Goal: Information Seeking & Learning: Check status

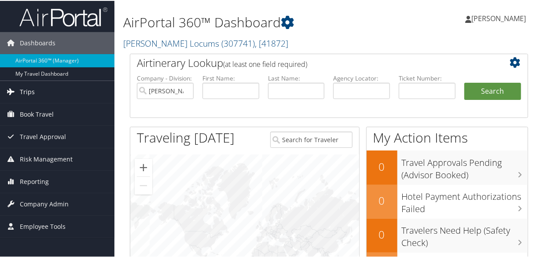
click at [28, 88] on span "Trips" at bounding box center [27, 91] width 15 height 22
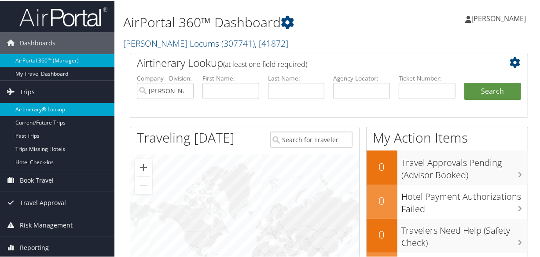
click at [40, 102] on link "Airtinerary® Lookup" at bounding box center [57, 108] width 114 height 13
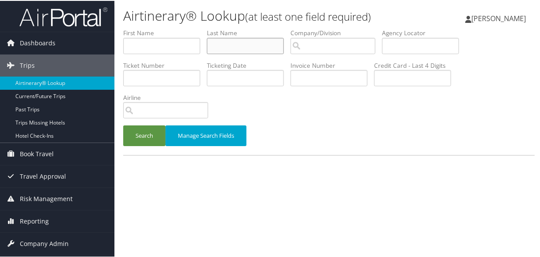
click at [272, 50] on input "text" at bounding box center [245, 45] width 77 height 16
type input "duvall"
click at [123, 125] on button "Search" at bounding box center [144, 135] width 42 height 21
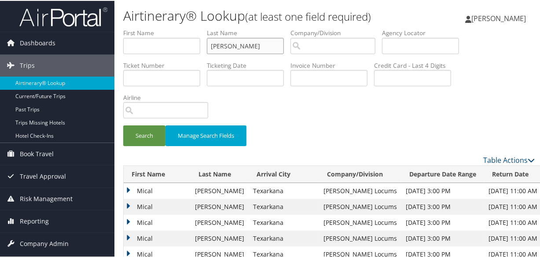
scroll to position [120, 0]
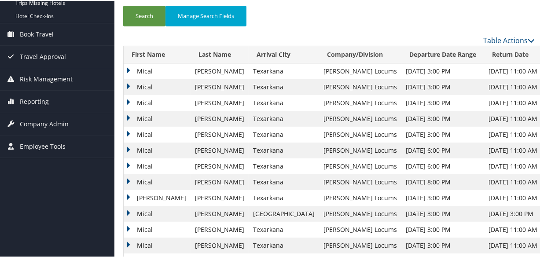
click at [129, 83] on td "Mical" at bounding box center [157, 86] width 67 height 16
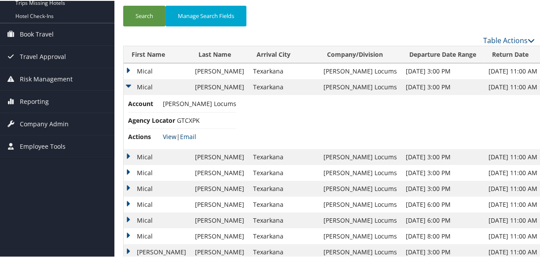
click at [169, 135] on link "View" at bounding box center [170, 136] width 14 height 8
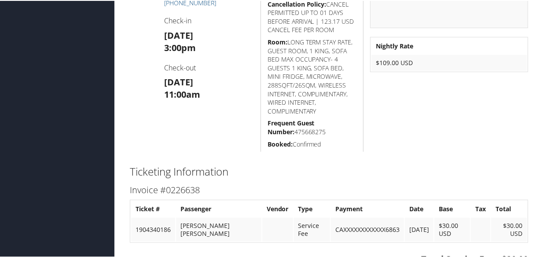
scroll to position [240, 0]
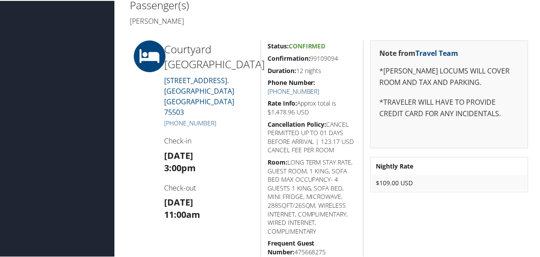
click at [319, 86] on link "+1 (903) 334-7400" at bounding box center [294, 90] width 52 height 8
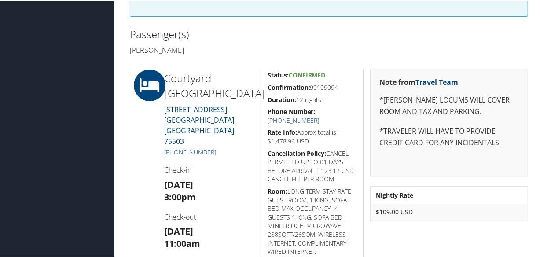
scroll to position [330, 0]
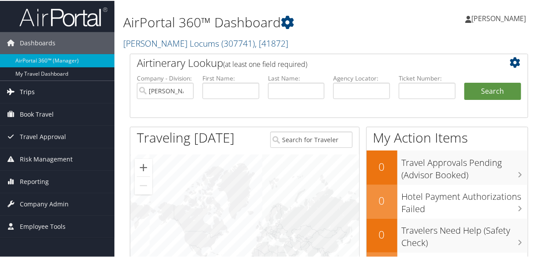
click at [31, 87] on span "Trips" at bounding box center [27, 91] width 15 height 22
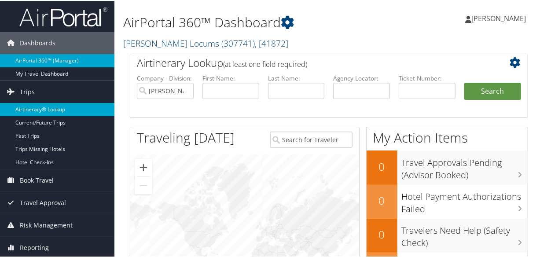
click at [42, 110] on link "Airtinerary® Lookup" at bounding box center [57, 108] width 114 height 13
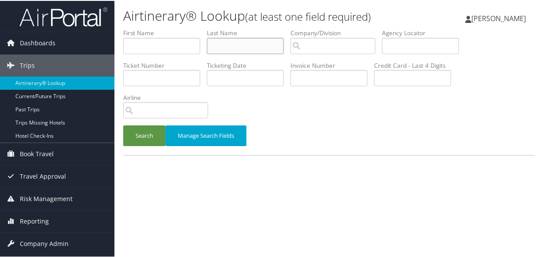
click at [233, 43] on input "text" at bounding box center [245, 45] width 77 height 16
paste input "GRAVES"
click at [123, 125] on button "Search" at bounding box center [144, 135] width 42 height 21
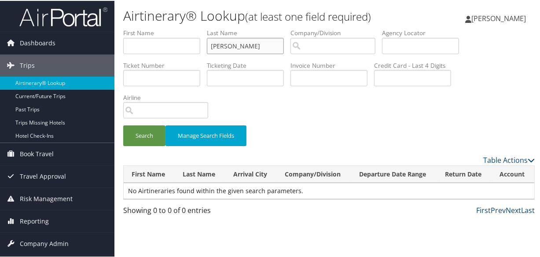
click at [213, 43] on input "GRAVES" at bounding box center [245, 45] width 77 height 16
type input "GRAVES"
click at [123, 125] on button "Search" at bounding box center [144, 135] width 42 height 21
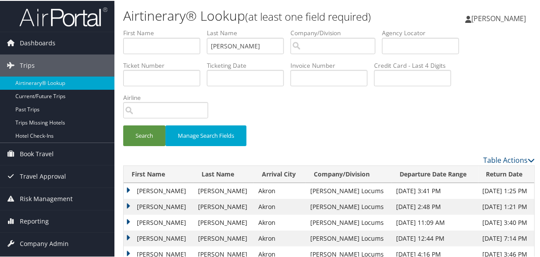
click at [125, 188] on td "Joe" at bounding box center [159, 190] width 70 height 16
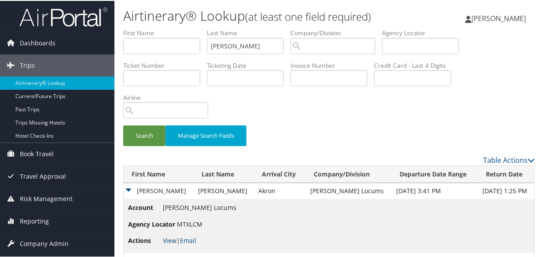
click at [165, 235] on link "View" at bounding box center [170, 239] width 14 height 8
drag, startPoint x: 261, startPoint y: 42, endPoint x: 167, endPoint y: 43, distance: 94.2
click at [169, 28] on ul "First Name Last Name GRAVES Departure City Arrival City Company/Division Airpor…" at bounding box center [328, 28] width 411 height 0
paste input "DAVISNELSON"
type input "DAVISNELSON"
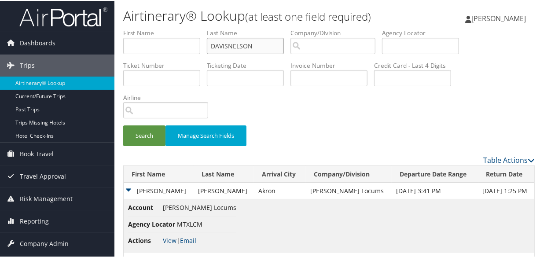
click at [123, 125] on button "Search" at bounding box center [144, 135] width 42 height 21
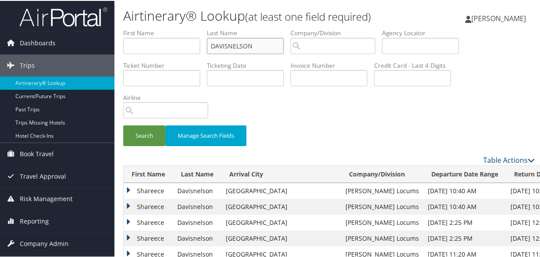
scroll to position [80, 0]
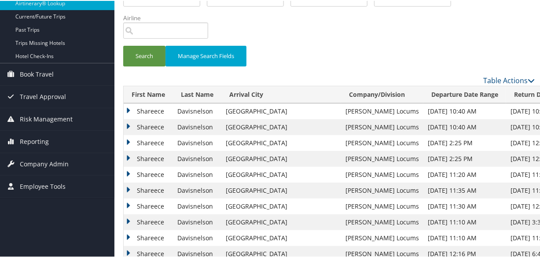
click at [129, 121] on td "Shareece" at bounding box center [148, 126] width 49 height 16
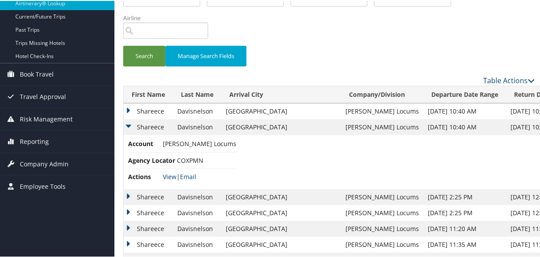
click at [169, 173] on link "View" at bounding box center [170, 176] width 14 height 8
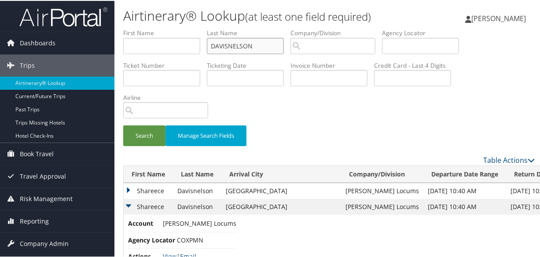
drag, startPoint x: 260, startPoint y: 46, endPoint x: 176, endPoint y: 44, distance: 83.2
click at [176, 28] on ul "First Name Last Name DAVISNELSON Departure City Arrival City Company/Division A…" at bounding box center [328, 28] width 411 height 0
type input "ridgeley"
click at [123, 125] on button "Search" at bounding box center [144, 135] width 42 height 21
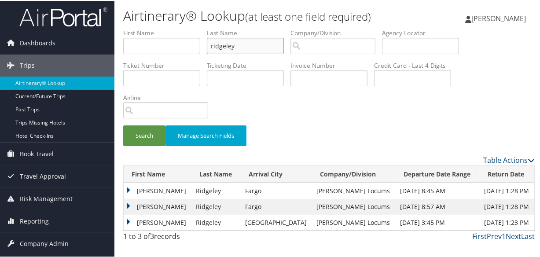
scroll to position [19, 0]
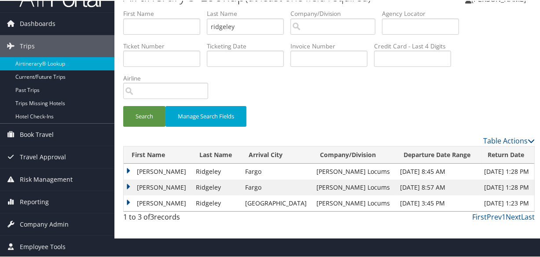
click at [130, 184] on td "Jamison" at bounding box center [158, 187] width 68 height 16
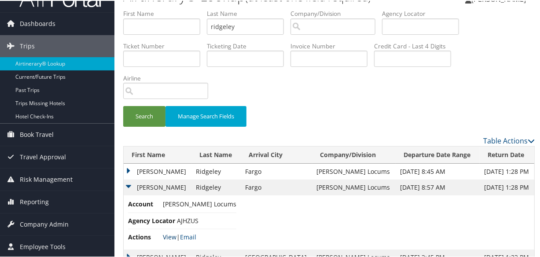
click at [167, 234] on link "View" at bounding box center [170, 236] width 14 height 8
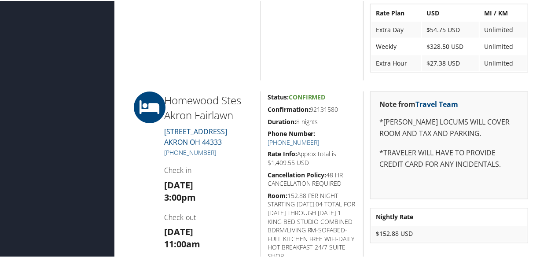
scroll to position [880, 0]
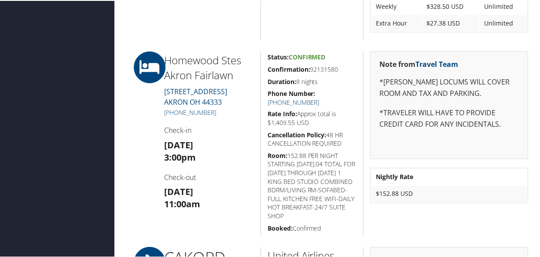
click at [319, 97] on link "[PHONE_NUMBER]" at bounding box center [294, 101] width 52 height 8
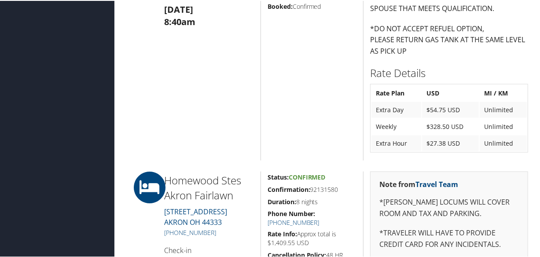
scroll to position [920, 0]
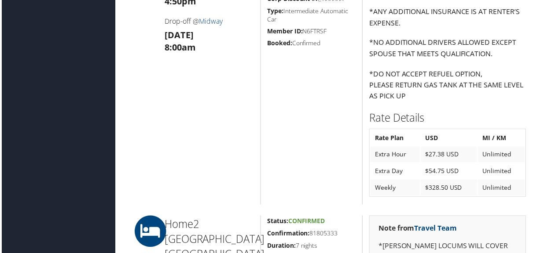
scroll to position [1040, 0]
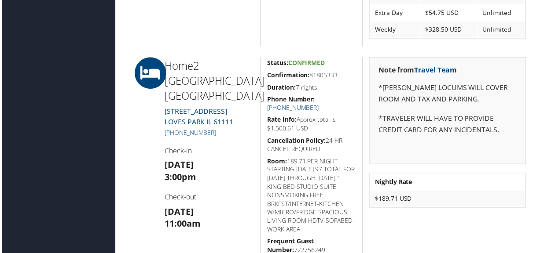
click at [319, 104] on link "[PHONE_NUMBER]" at bounding box center [294, 108] width 52 height 8
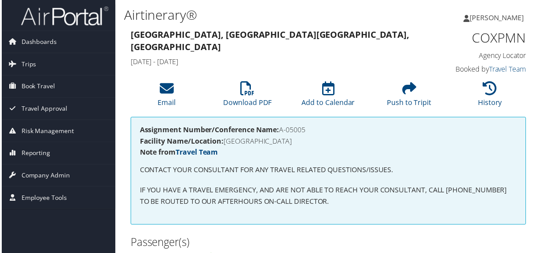
scroll to position [160, 0]
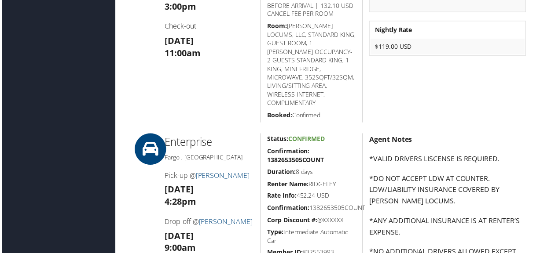
scroll to position [600, 0]
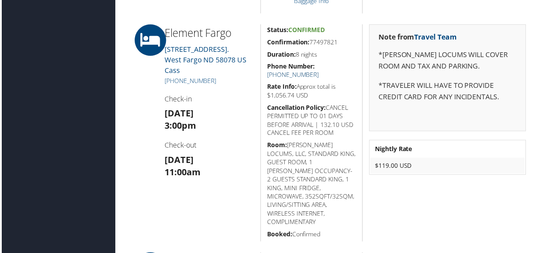
click at [319, 71] on link "[PHONE_NUMBER]" at bounding box center [294, 75] width 52 height 8
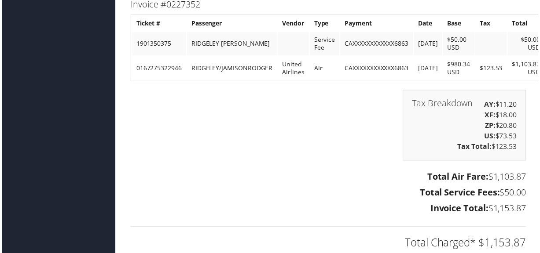
scroll to position [1651, 0]
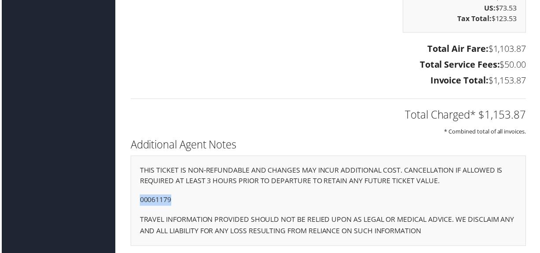
drag, startPoint x: 179, startPoint y: 202, endPoint x: 118, endPoint y: 196, distance: 61.4
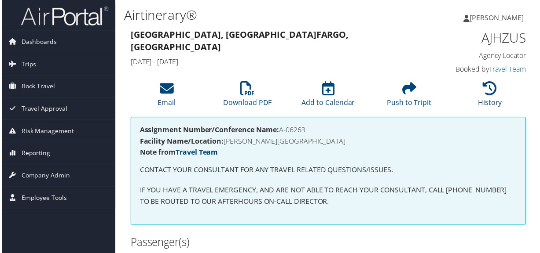
scroll to position [120, 0]
